Goal: Task Accomplishment & Management: Use online tool/utility

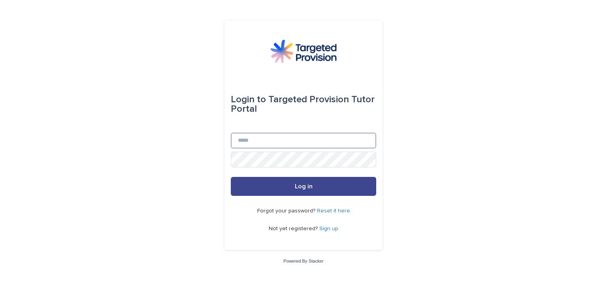
type input "**********"
click at [310, 181] on button "Log in" at bounding box center [303, 186] width 145 height 19
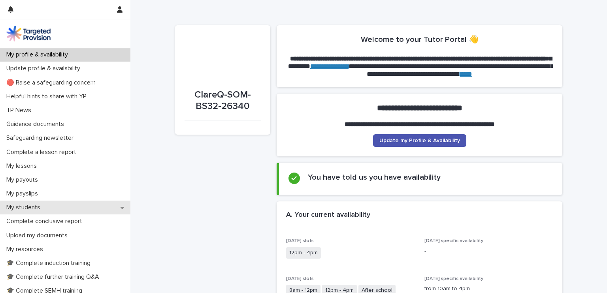
click at [28, 208] on p "My students" at bounding box center [24, 208] width 43 height 8
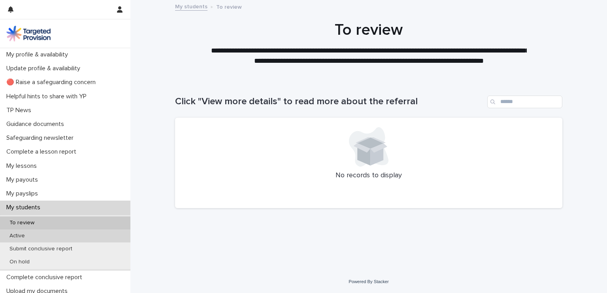
click at [19, 237] on p "Active" at bounding box center [17, 236] width 28 height 7
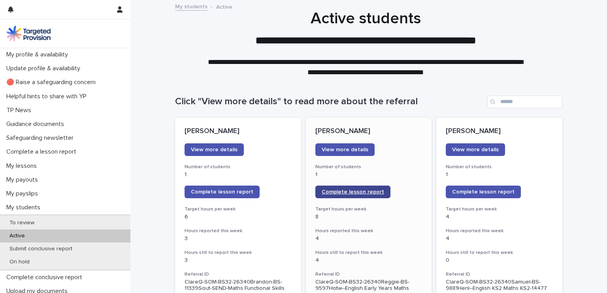
click at [346, 193] on span "Complete lesson report" at bounding box center [352, 192] width 62 height 6
click at [223, 189] on span "Complete lesson report" at bounding box center [222, 192] width 62 height 6
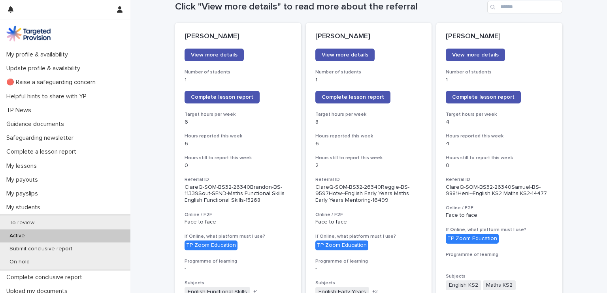
scroll to position [96, 0]
